Goal: Task Accomplishment & Management: Use online tool/utility

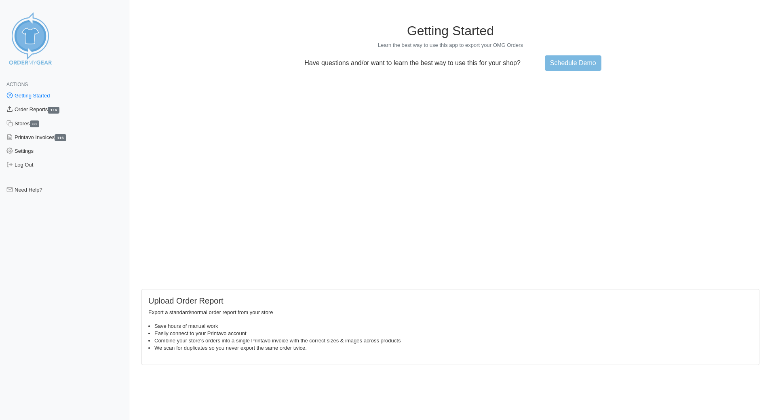
click at [32, 108] on link "Order Reports 116" at bounding box center [64, 110] width 129 height 14
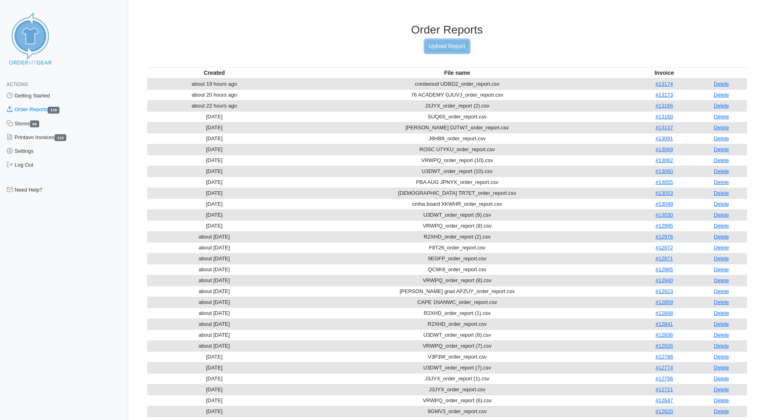
click at [444, 49] on link "Upload Report" at bounding box center [447, 46] width 44 height 13
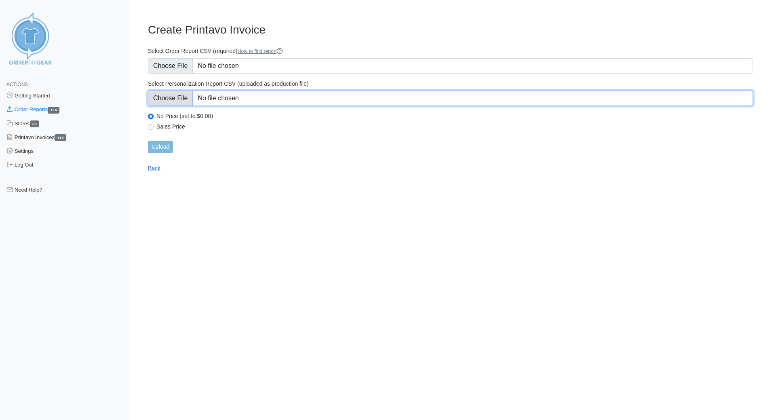
click at [175, 96] on input "Select Personalization Report CSV (uploaded as production file)" at bounding box center [450, 97] width 605 height 15
type input "C:\fakepath\cape DT6R2_order_report.csv"
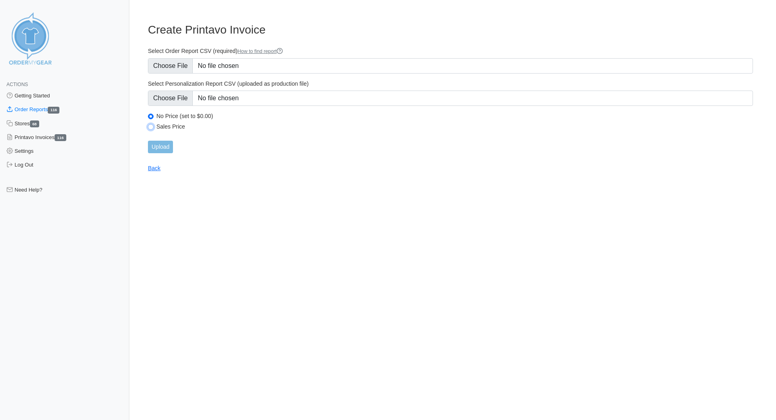
click at [149, 126] on input "Sales Price" at bounding box center [151, 127] width 6 height 6
radio input "true"
click at [162, 150] on input "Upload" at bounding box center [160, 147] width 25 height 13
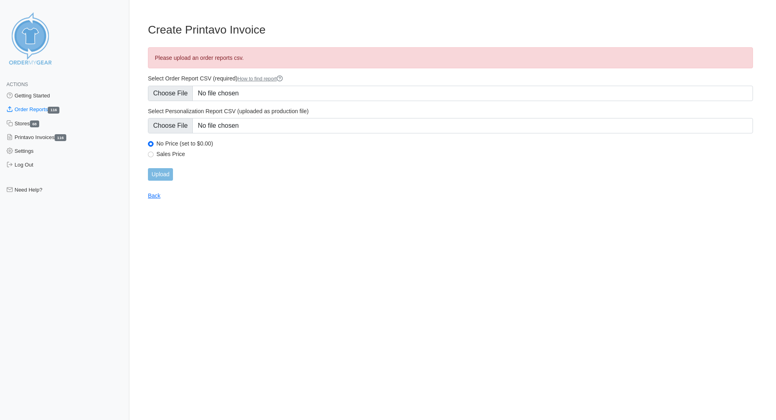
click at [259, 164] on form "Select Order Report CSV (required) How to find report Select Personalization Re…" at bounding box center [450, 128] width 605 height 106
click at [238, 192] on main "Create Printavo Invoice Please upload an order reports csv. Select Order Report…" at bounding box center [450, 106] width 624 height 186
